Goal: Check status

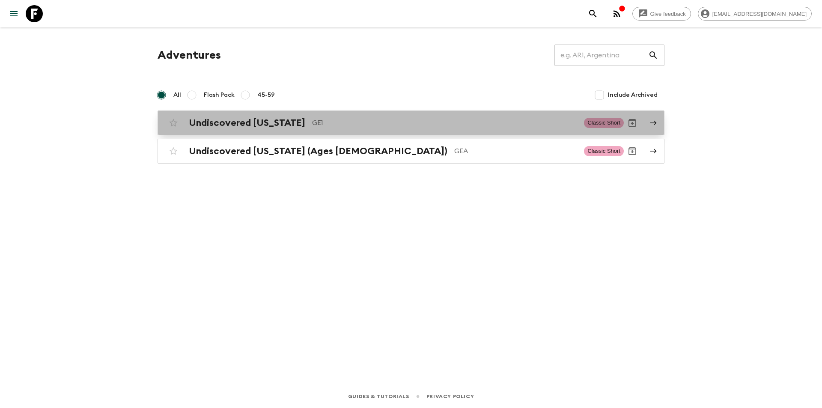
click at [210, 124] on h2 "Undiscovered [US_STATE]" at bounding box center [247, 122] width 116 height 11
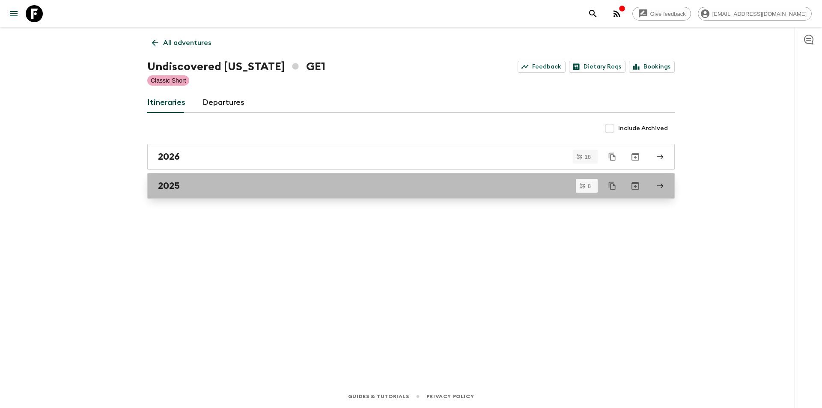
click at [182, 185] on div "2025" at bounding box center [403, 185] width 490 height 11
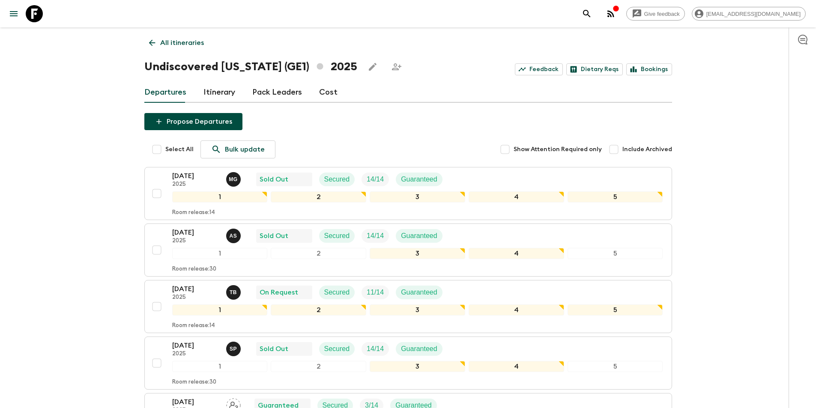
scroll to position [214, 0]
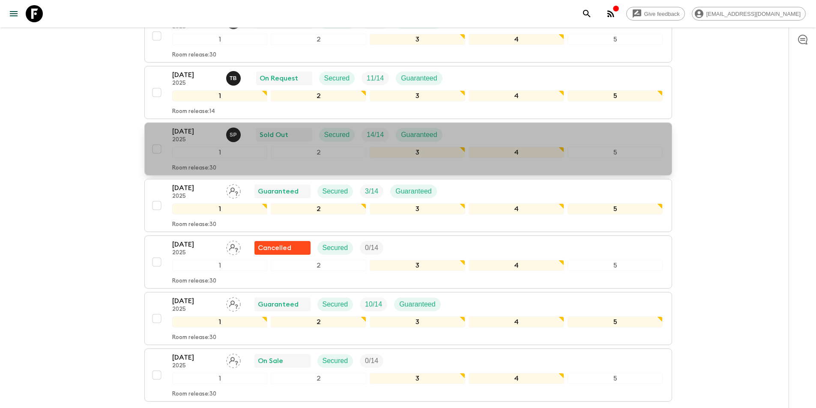
click at [176, 131] on p "[DATE]" at bounding box center [195, 131] width 47 height 10
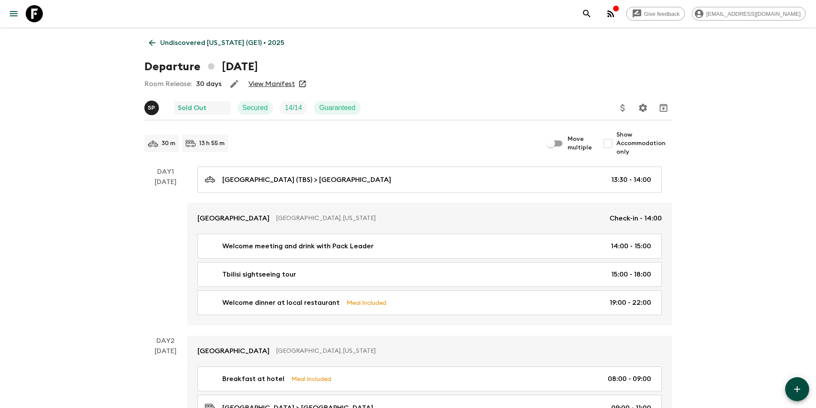
click at [248, 83] on link "View Manifest" at bounding box center [271, 84] width 47 height 9
